Goal: Task Accomplishment & Management: Use online tool/utility

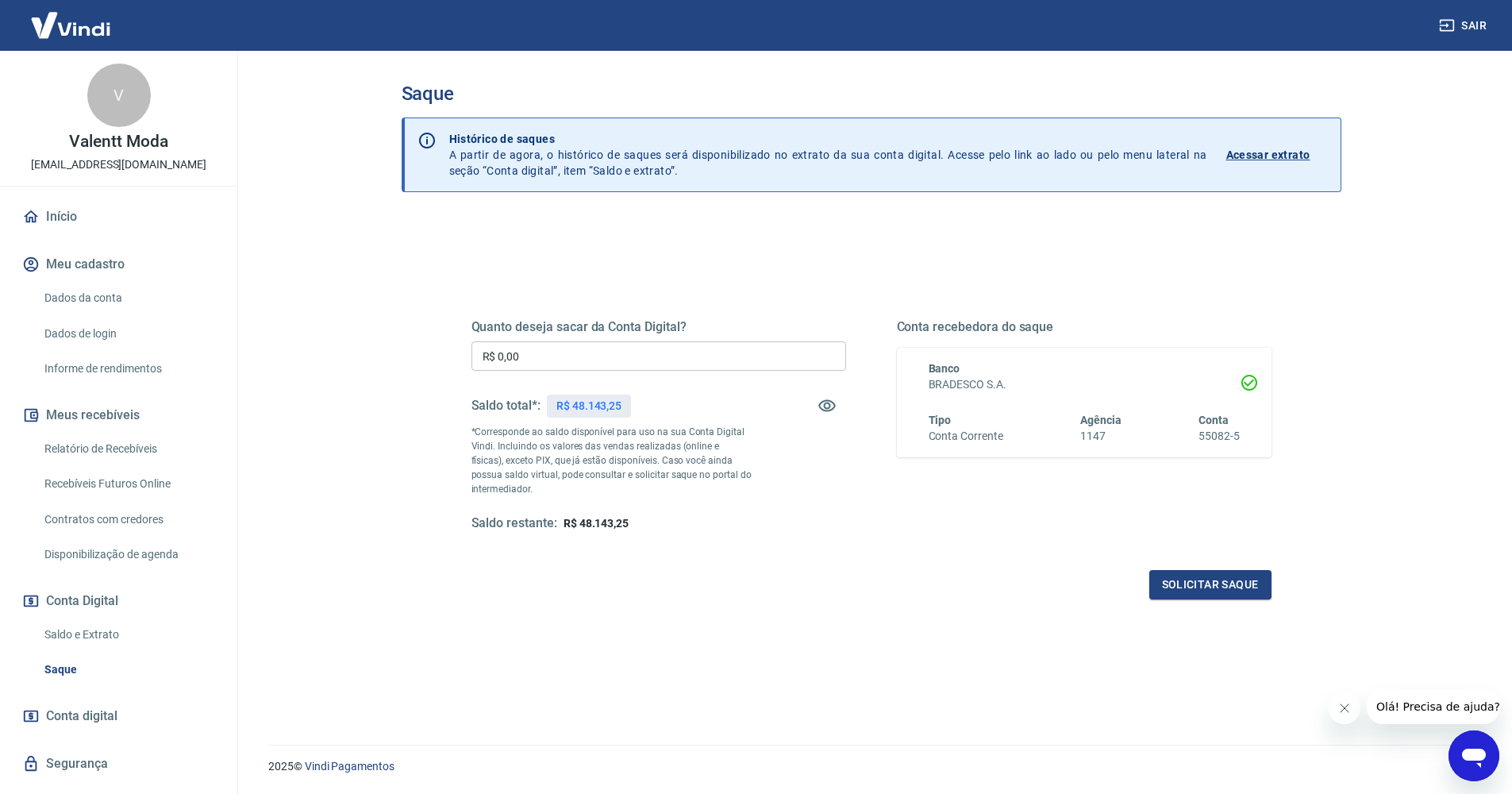
click at [551, 356] on input "R$ 0,00" at bounding box center [659, 355] width 375 height 29
type input "R$ 48.143,25"
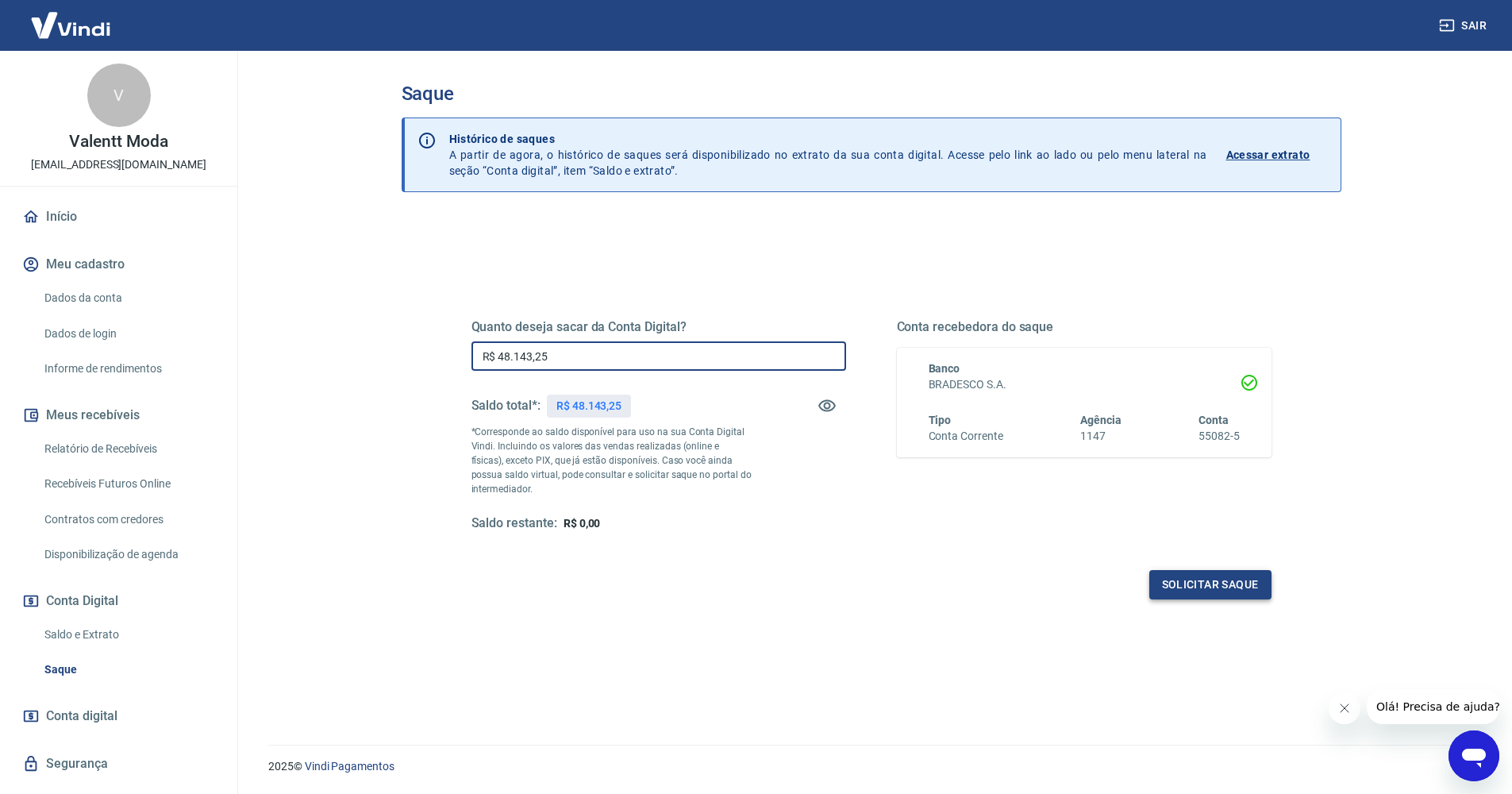
click at [1247, 596] on button "Solicitar saque" at bounding box center [1211, 584] width 123 height 29
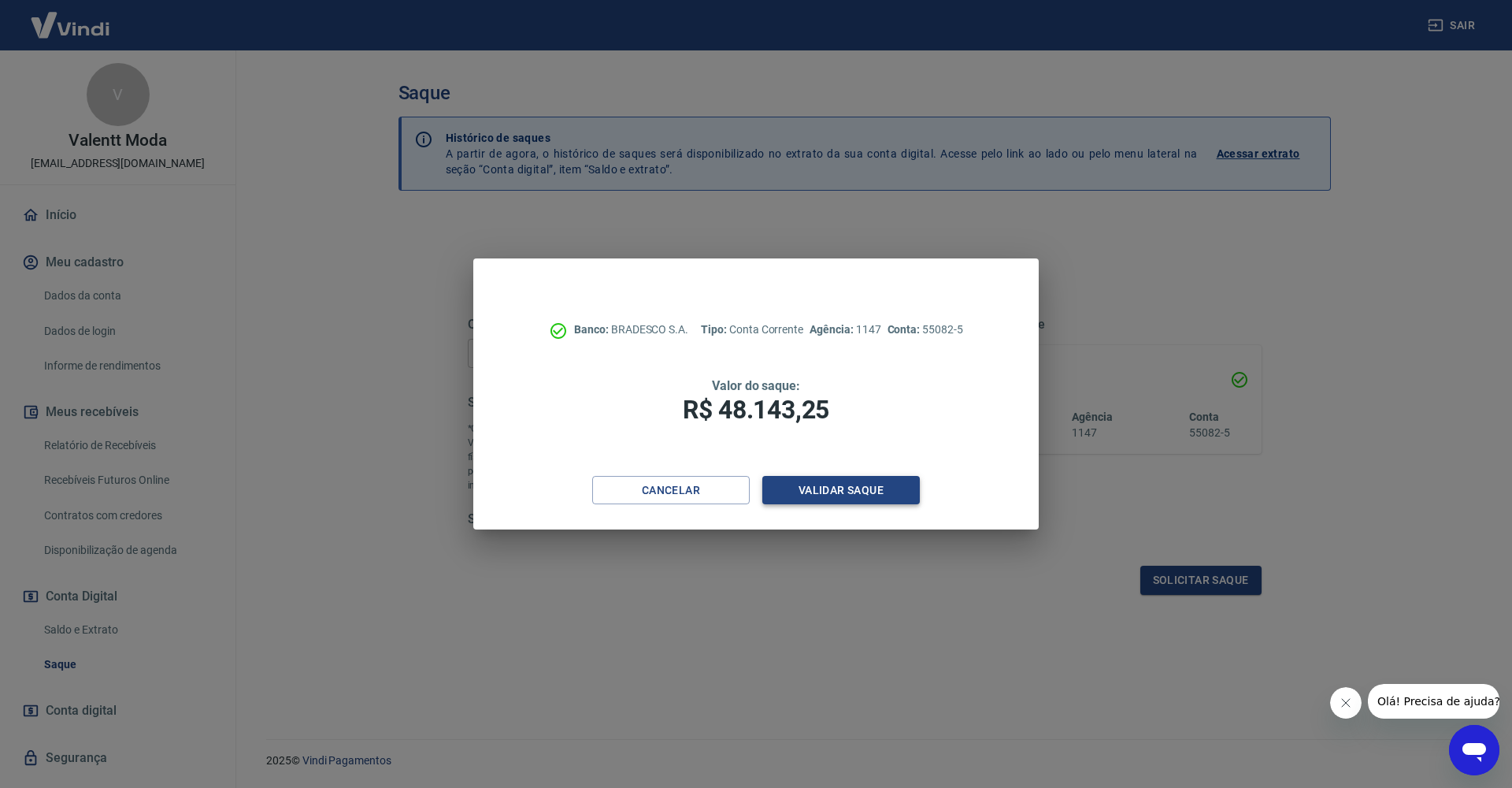
click at [859, 486] on button "Validar saque" at bounding box center [840, 490] width 157 height 29
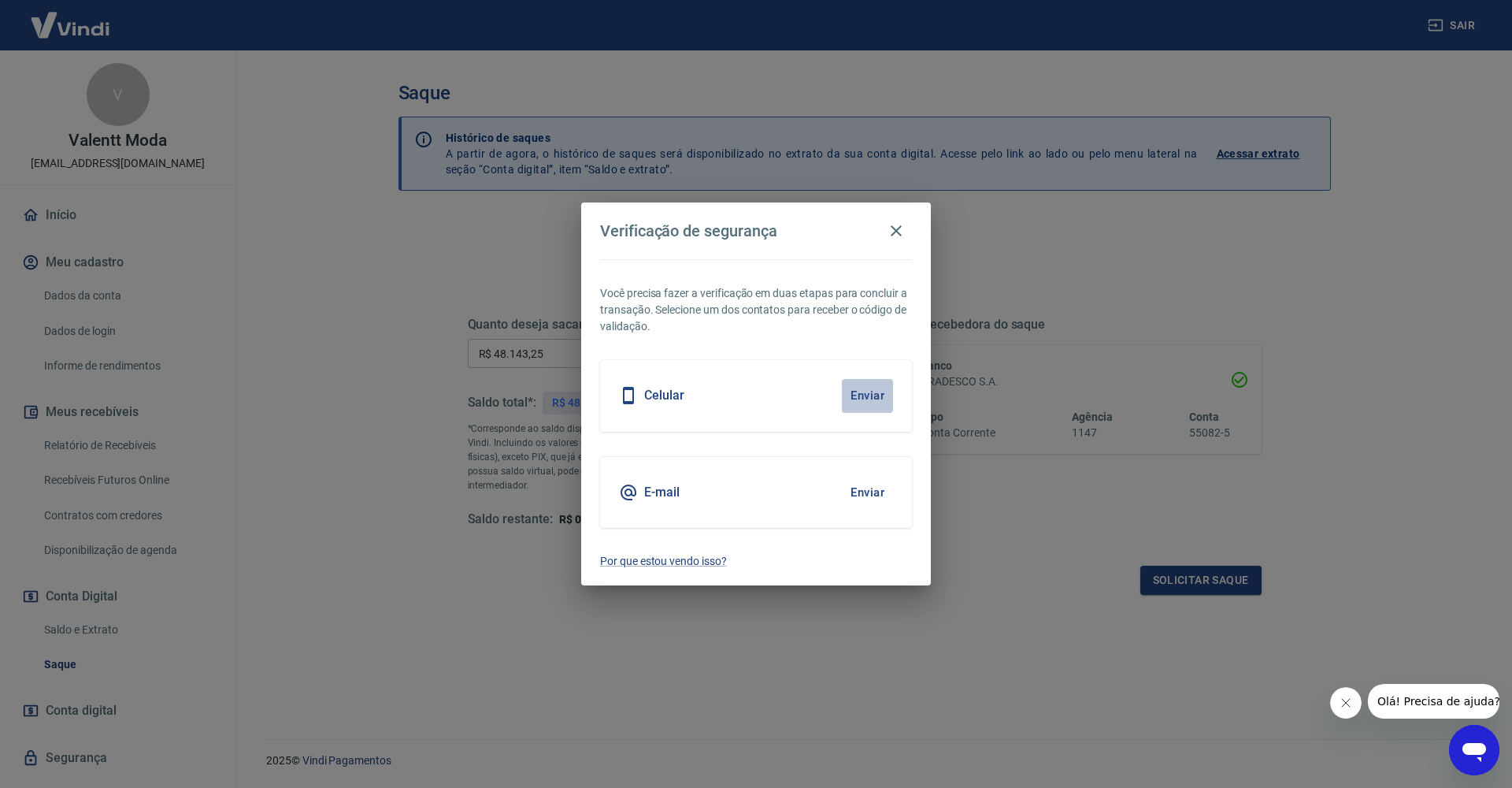
click at [871, 394] on button "Enviar" at bounding box center [868, 395] width 51 height 33
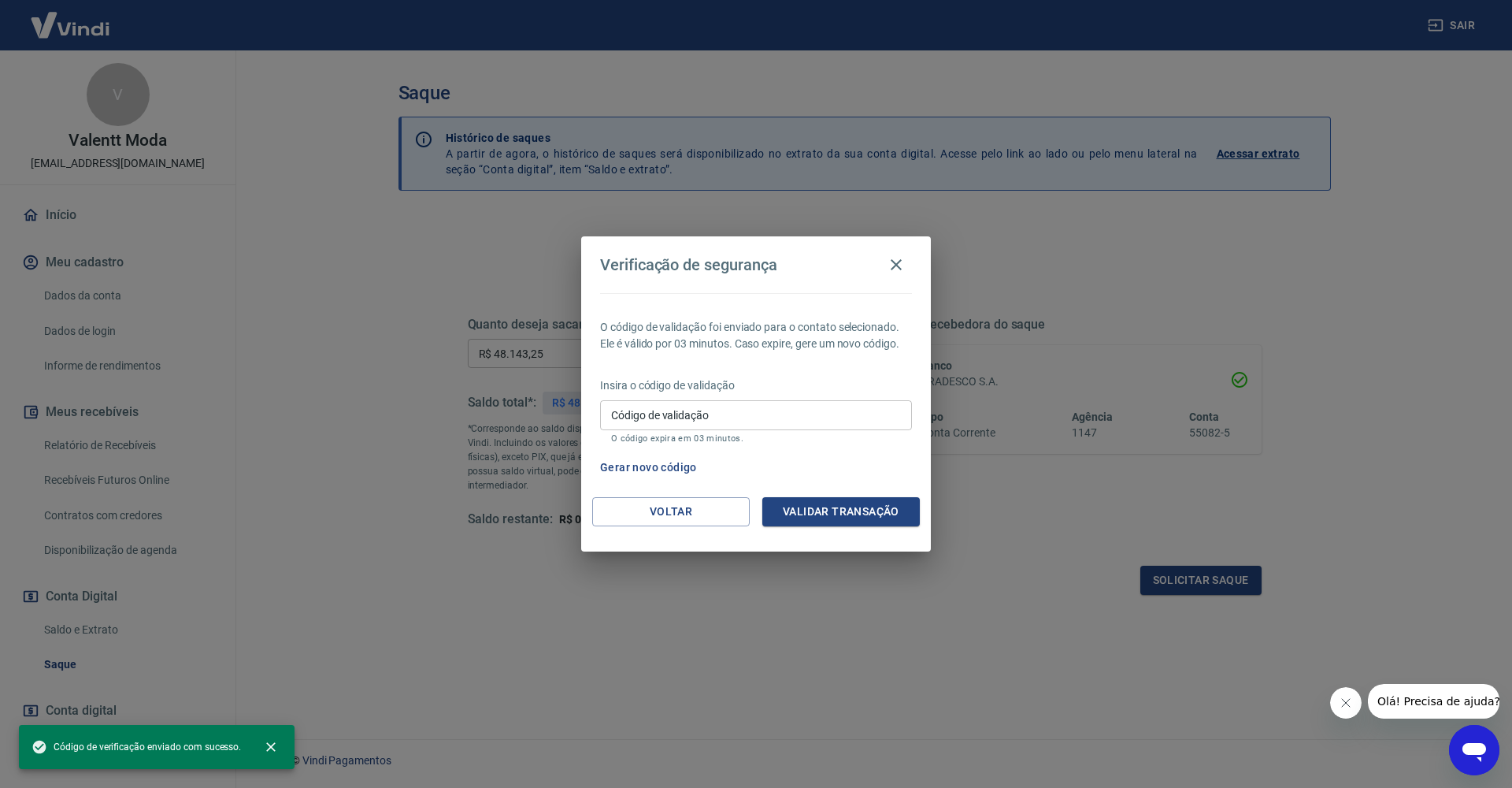
click at [709, 418] on input "Código de validação" at bounding box center [756, 414] width 312 height 29
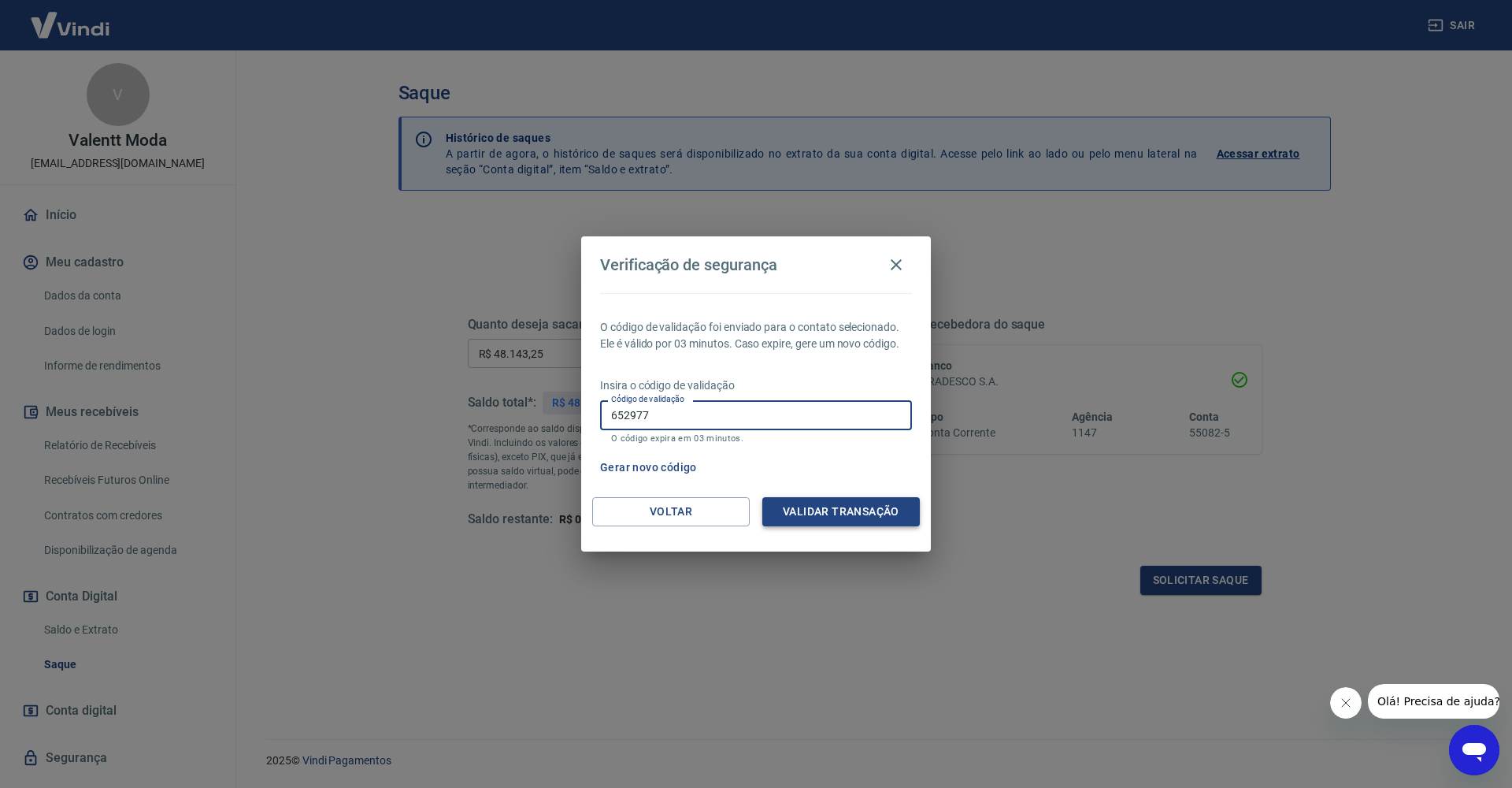
type input "652977"
click at [914, 505] on button "Validar transação" at bounding box center [840, 511] width 157 height 29
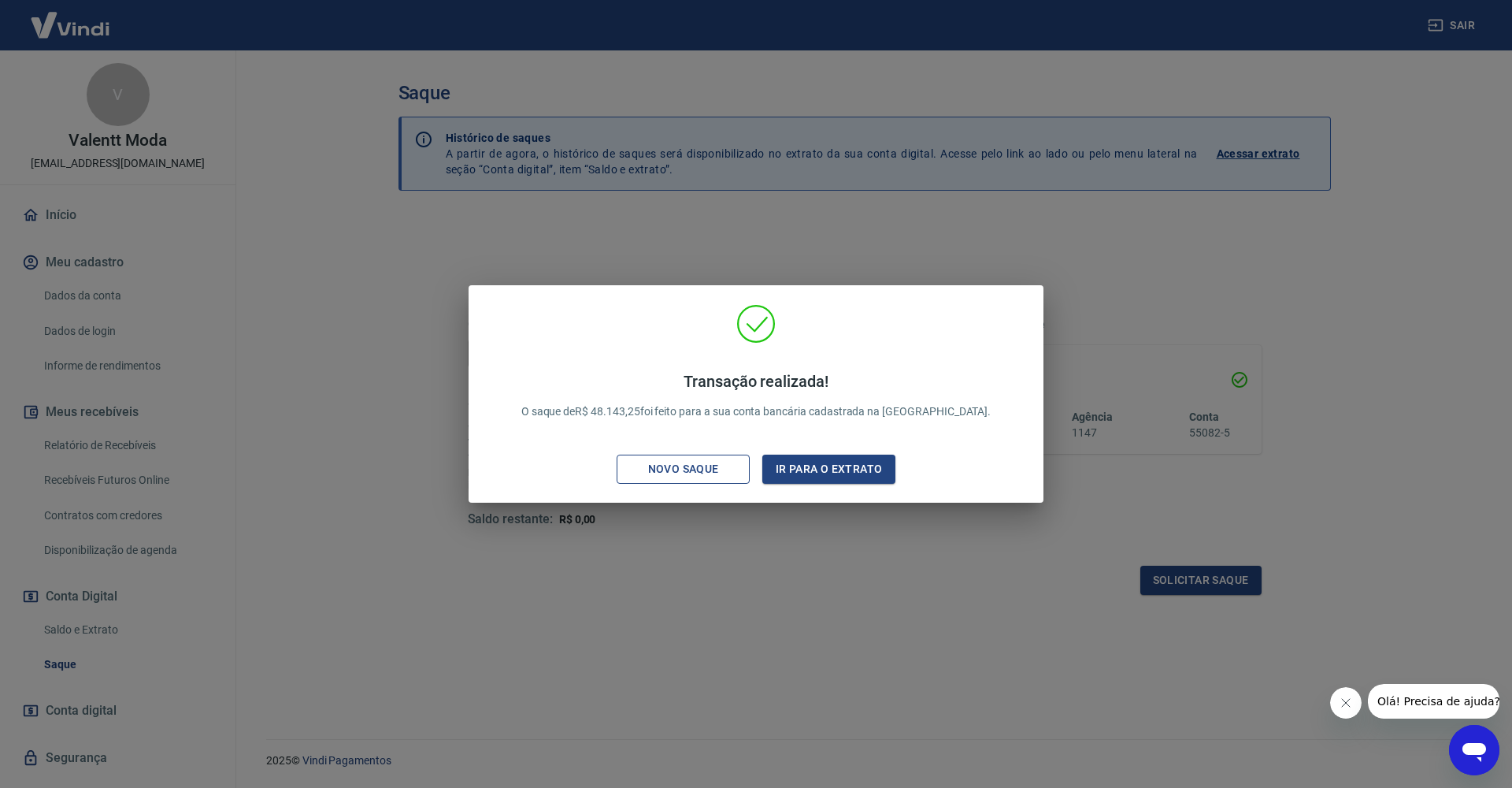
click at [680, 472] on div "Novo saque" at bounding box center [684, 469] width 109 height 20
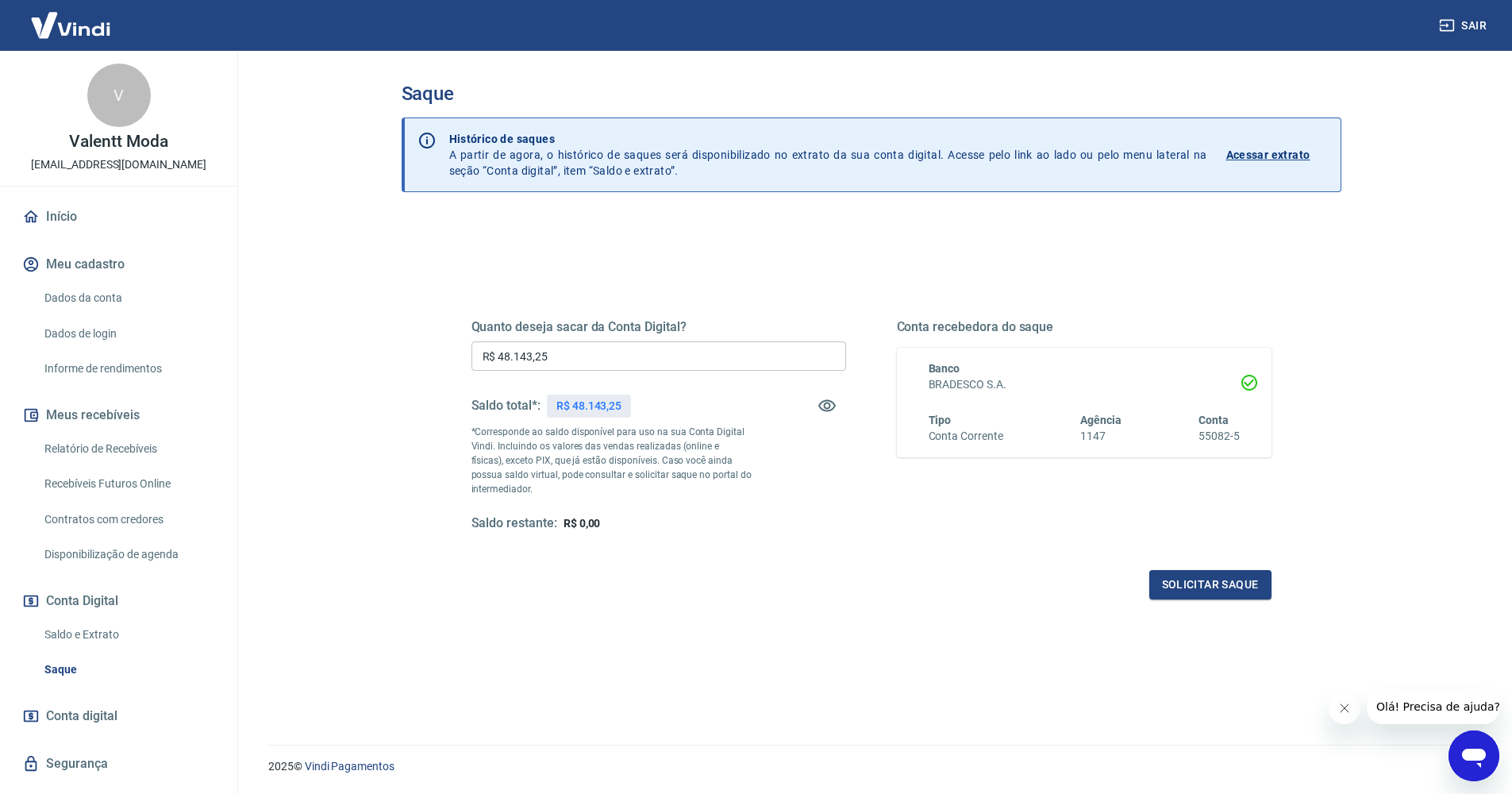
click at [60, 213] on link "Início" at bounding box center [119, 216] width 199 height 35
